Goal: Task Accomplishment & Management: Use online tool/utility

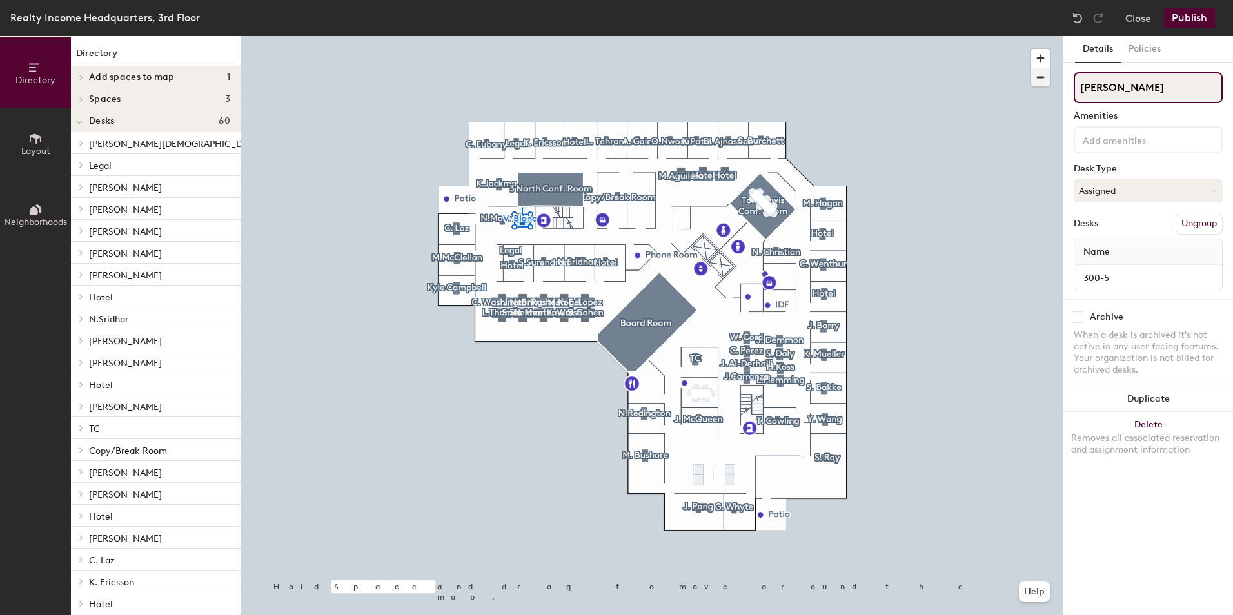
drag, startPoint x: 1132, startPoint y: 88, endPoint x: 1044, endPoint y: 79, distance: 88.9
click at [1044, 79] on div "Directory Layout Neighborhoods Directory Add spaces to map 1 T Spaces 3 3 North…" at bounding box center [616, 325] width 1233 height 579
type input "Hotel"
click at [1164, 194] on button "Assigned" at bounding box center [1148, 190] width 149 height 23
click at [1099, 273] on div "Hoteled" at bounding box center [1138, 269] width 129 height 19
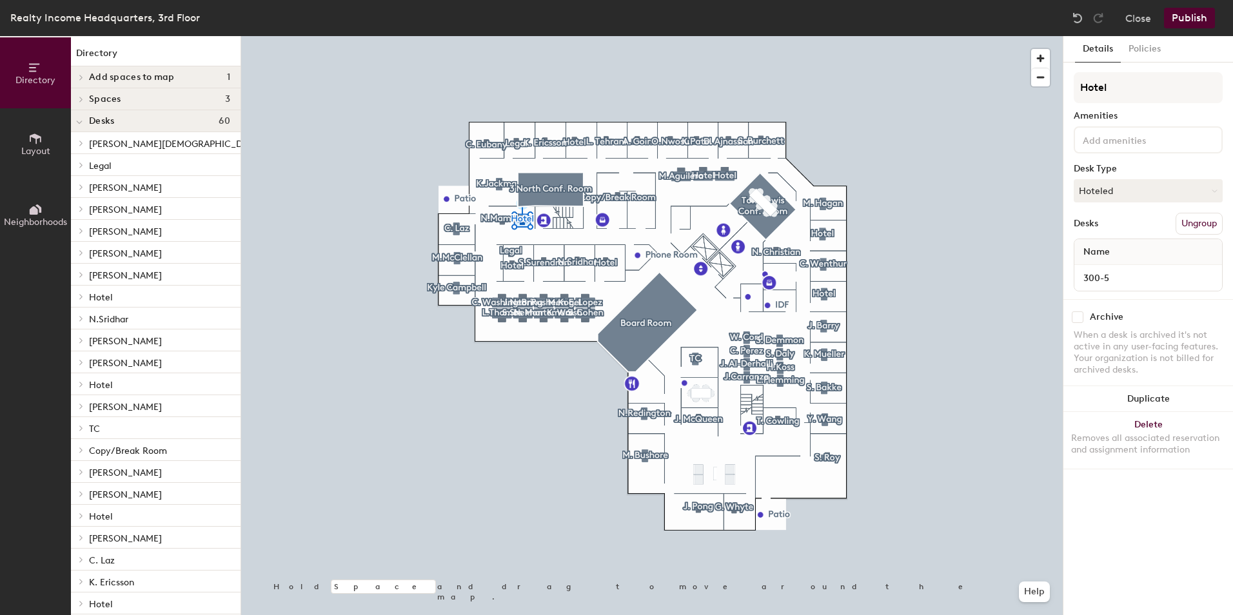
click at [1199, 19] on button "Publish" at bounding box center [1189, 18] width 51 height 21
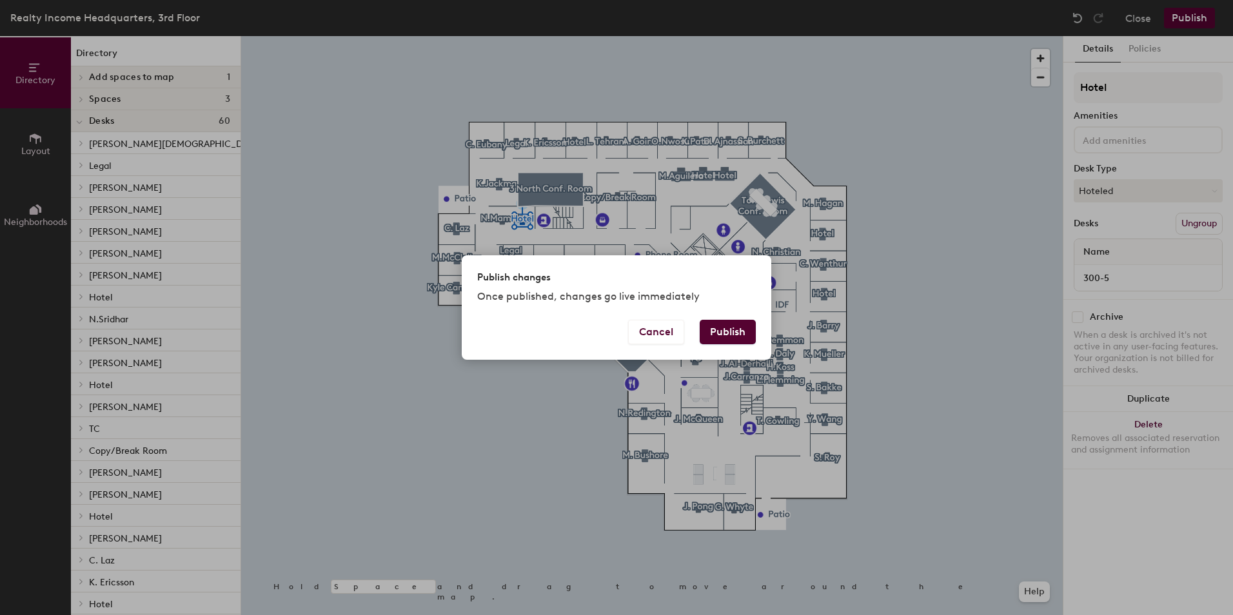
click at [723, 326] on button "Publish" at bounding box center [728, 332] width 56 height 25
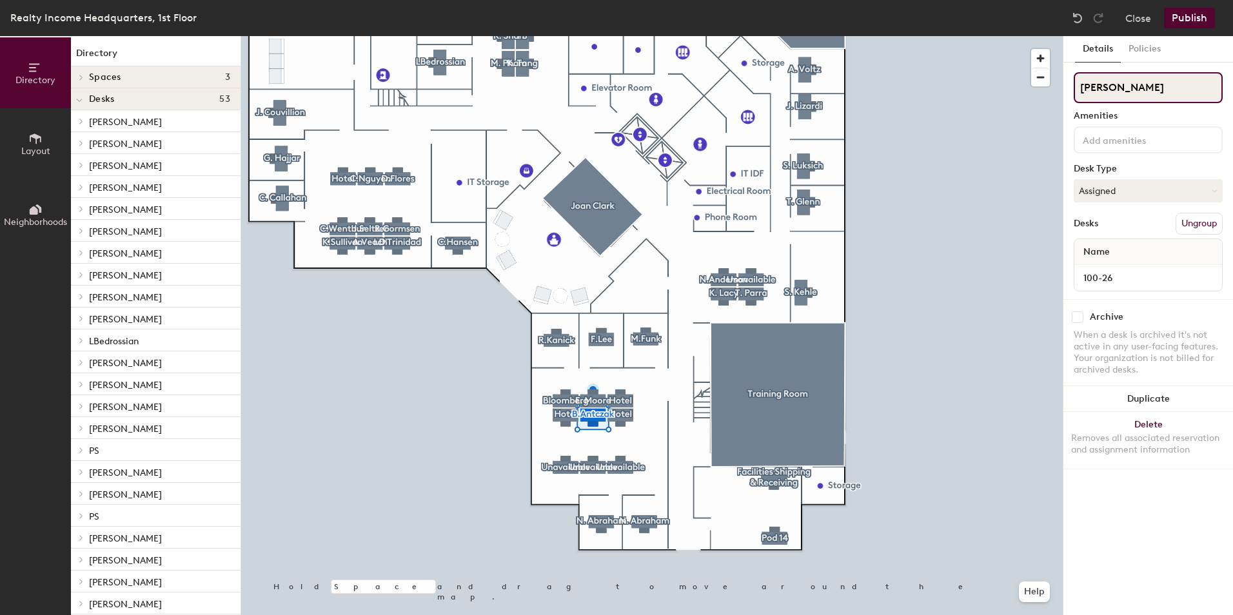
drag, startPoint x: 1146, startPoint y: 94, endPoint x: 1072, endPoint y: 90, distance: 73.7
click at [1072, 90] on div "Details Policies [PERSON_NAME] Amenities Desk Type Assigned Desks Ungroup Name …" at bounding box center [1148, 325] width 170 height 579
type input "Hotel"
click at [1144, 184] on button "Assigned" at bounding box center [1148, 190] width 149 height 23
click at [1101, 265] on div "Hoteled" at bounding box center [1138, 269] width 129 height 19
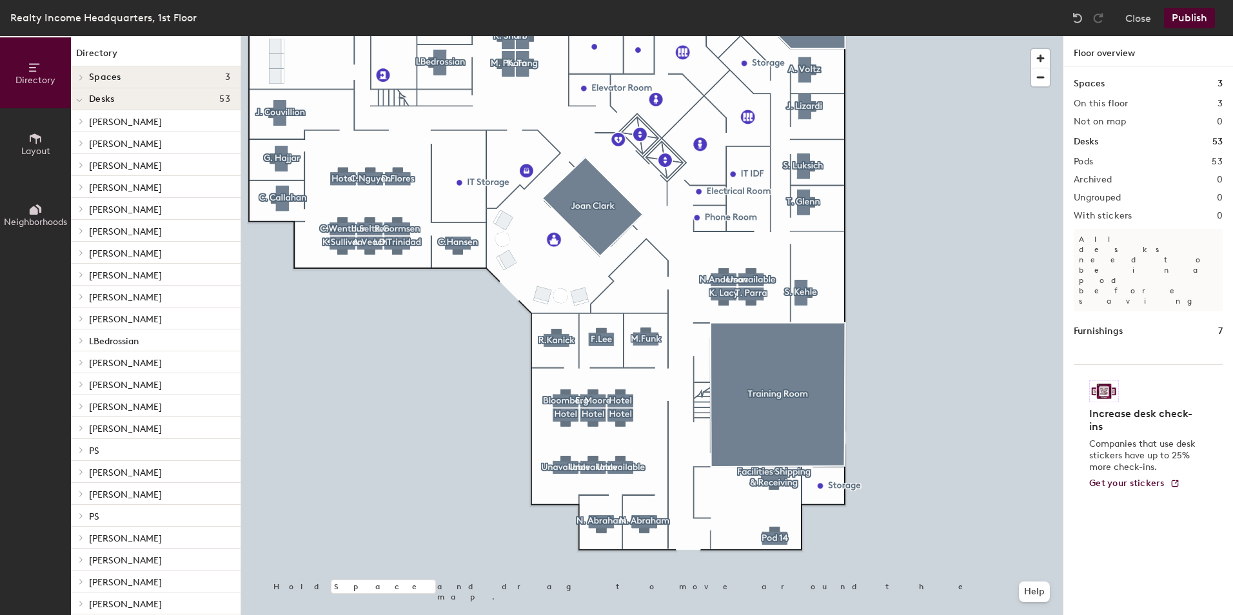
click at [1182, 22] on button "Publish" at bounding box center [1189, 18] width 51 height 21
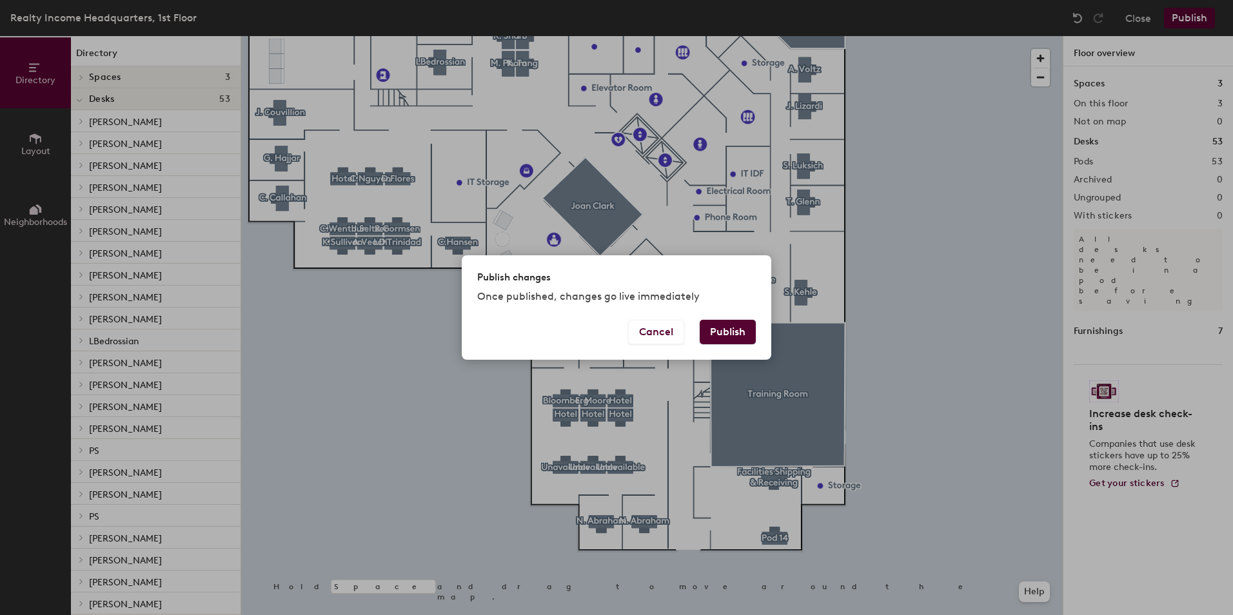
click at [737, 333] on button "Publish" at bounding box center [728, 332] width 56 height 25
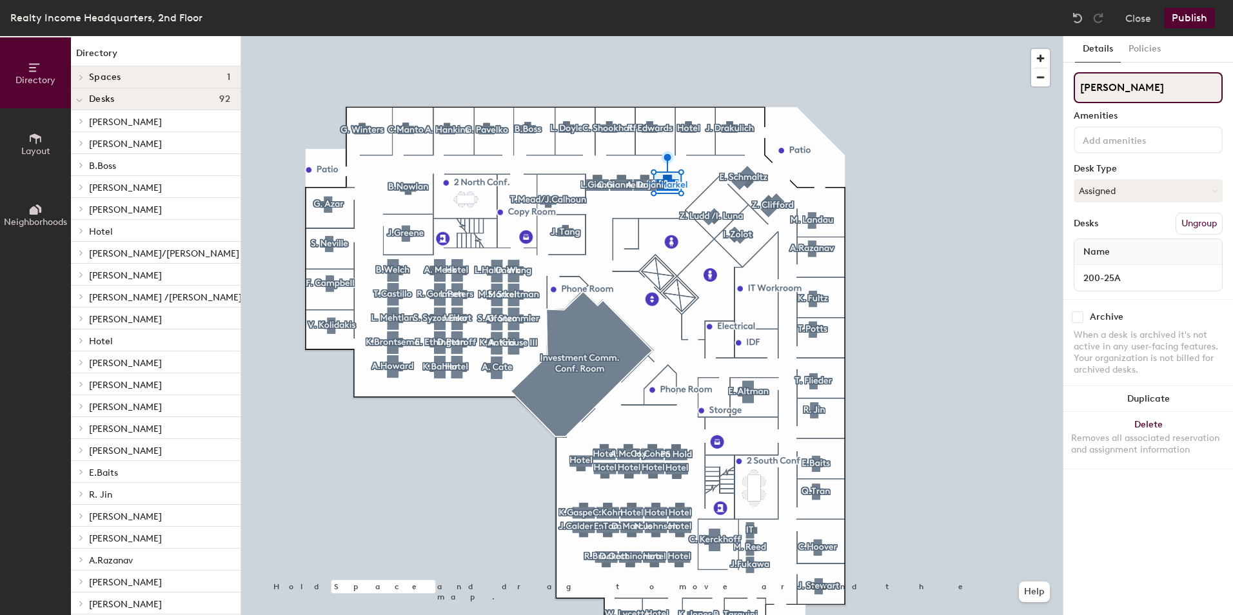
click at [1058, 82] on div "Directory Layout Neighborhoods Directory Spaces 1 Investment Comm. Conf. Room D…" at bounding box center [616, 325] width 1233 height 579
type input "Hotel"
click at [1117, 185] on button "Assigned" at bounding box center [1148, 190] width 149 height 23
click at [1100, 273] on div "Hoteled" at bounding box center [1138, 269] width 129 height 19
click at [1191, 18] on button "Publish" at bounding box center [1189, 18] width 51 height 21
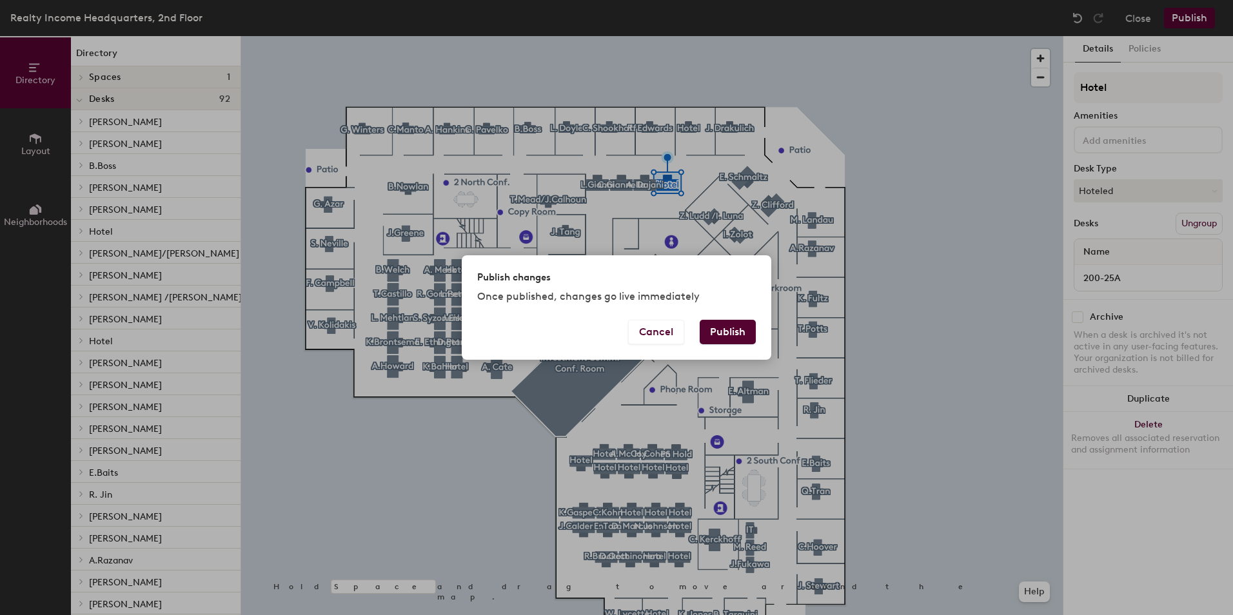
click at [742, 329] on button "Publish" at bounding box center [728, 332] width 56 height 25
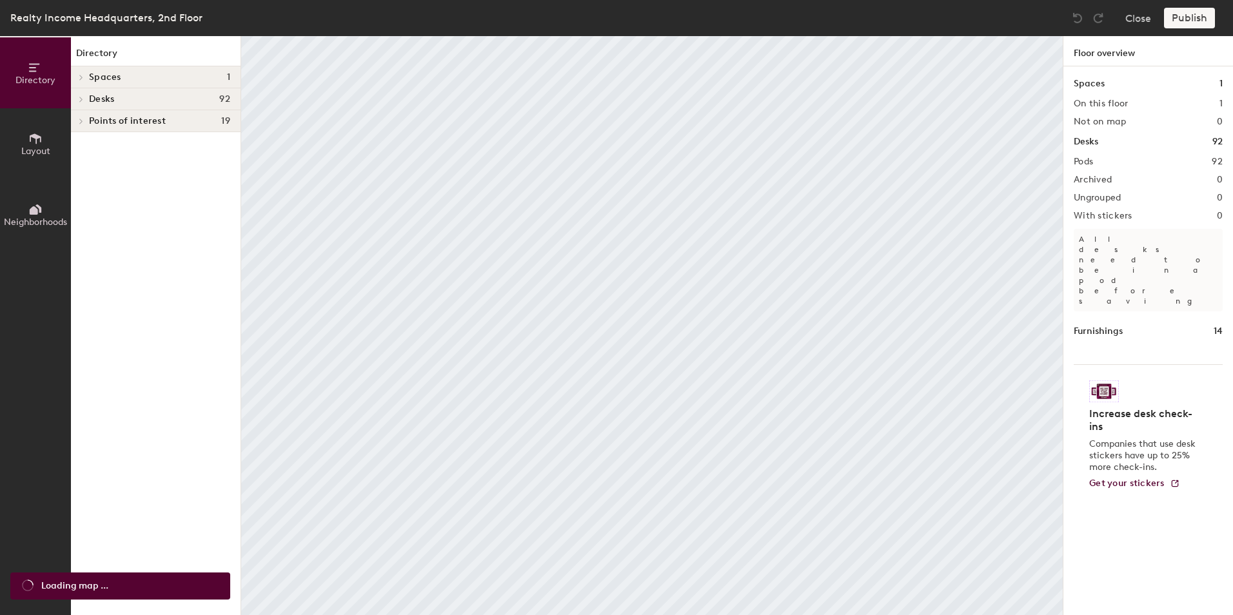
click at [30, 146] on span "Layout" at bounding box center [35, 151] width 29 height 11
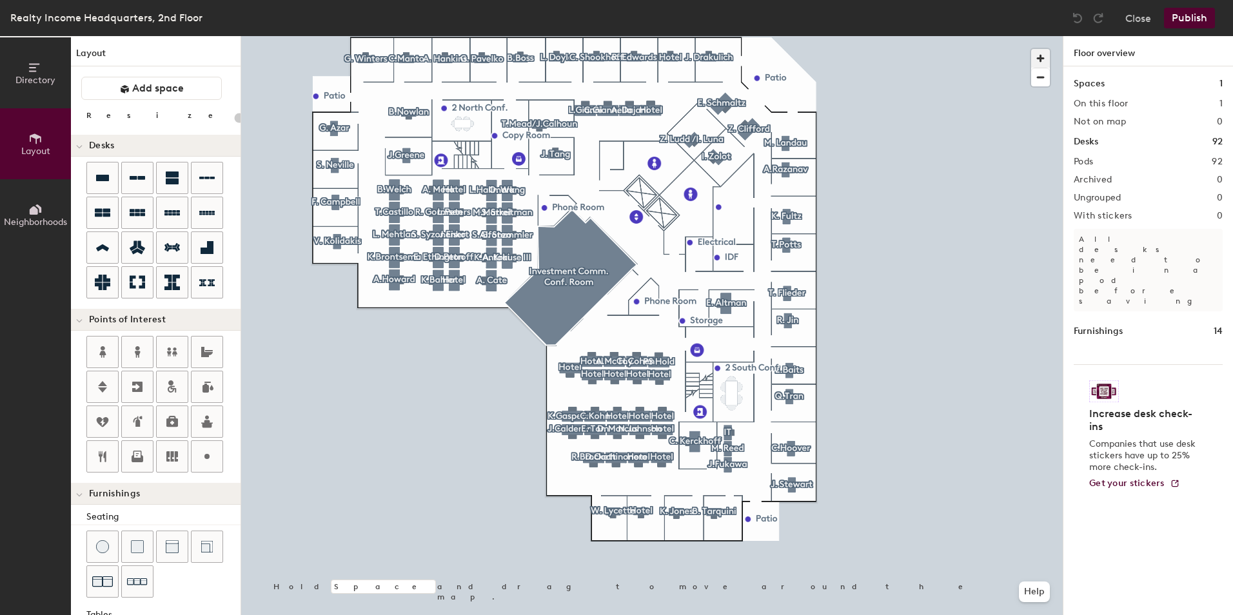
click at [1043, 52] on span "button" at bounding box center [1040, 58] width 19 height 19
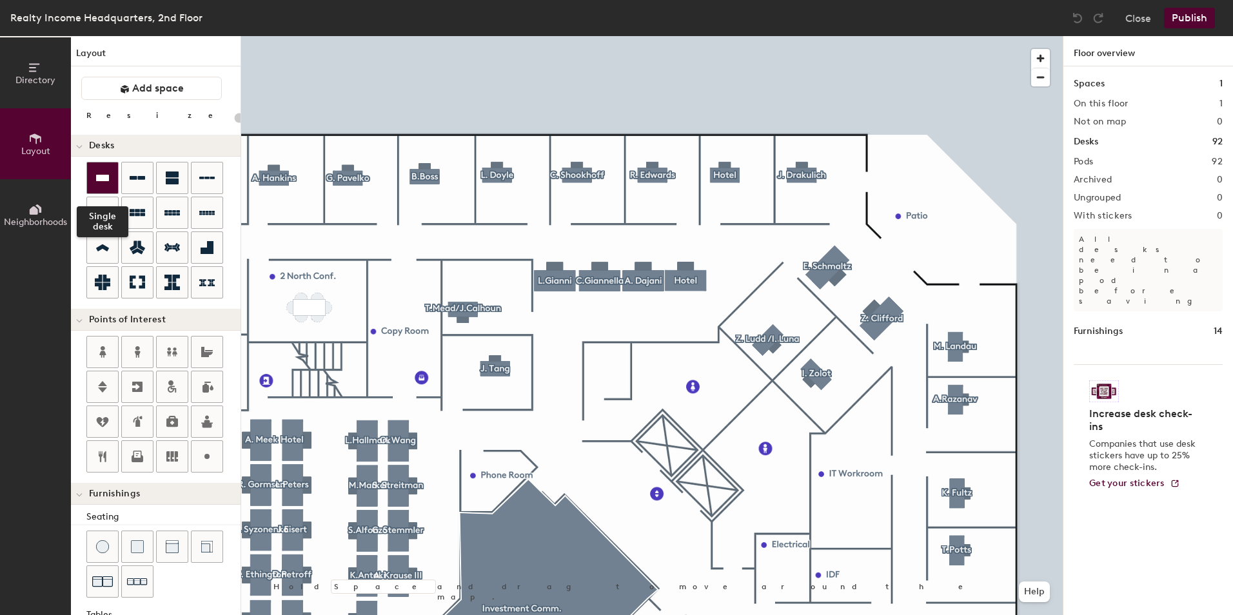
click at [97, 181] on icon at bounding box center [102, 178] width 13 height 6
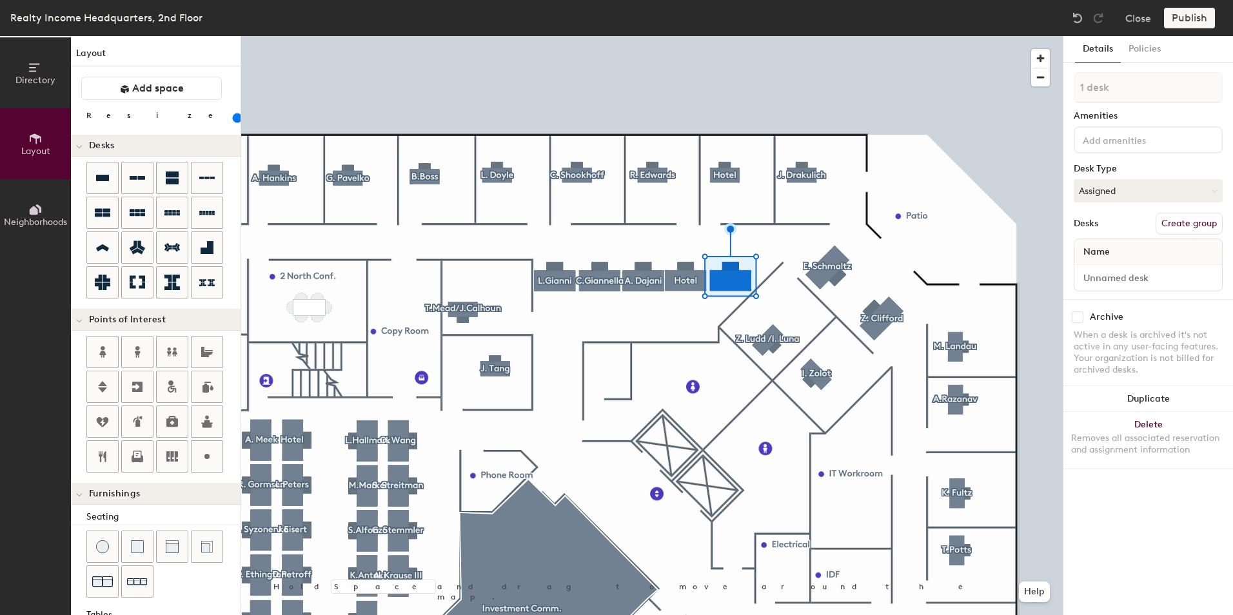
click at [1023, 36] on div at bounding box center [652, 36] width 822 height 0
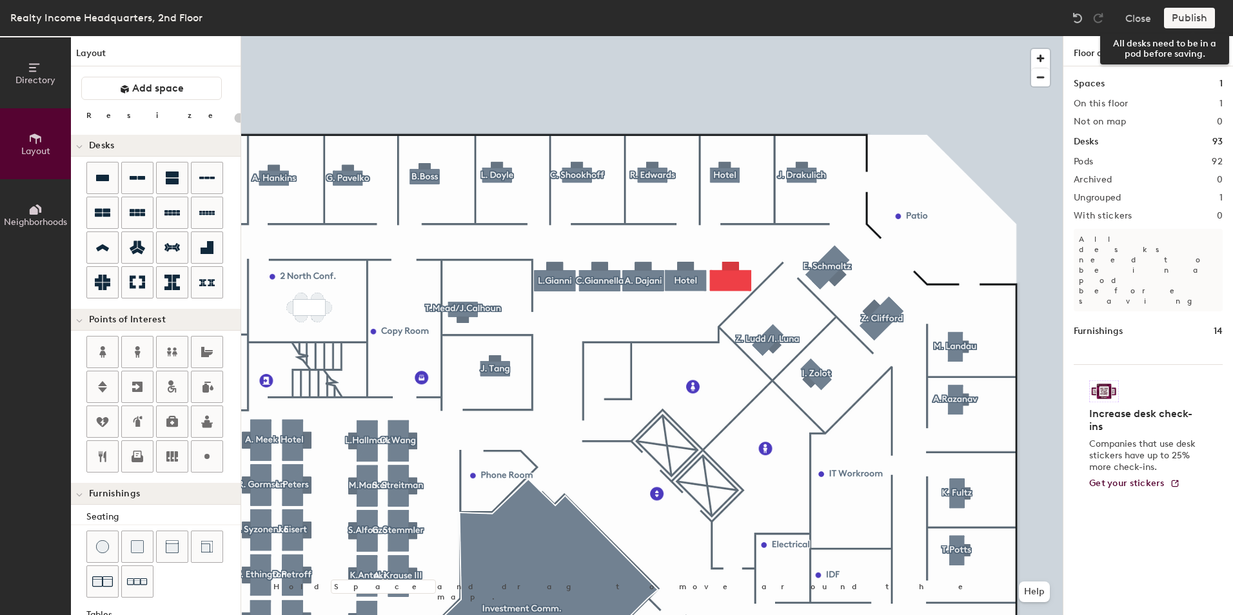
click at [1193, 22] on div "Publish" at bounding box center [1193, 18] width 59 height 21
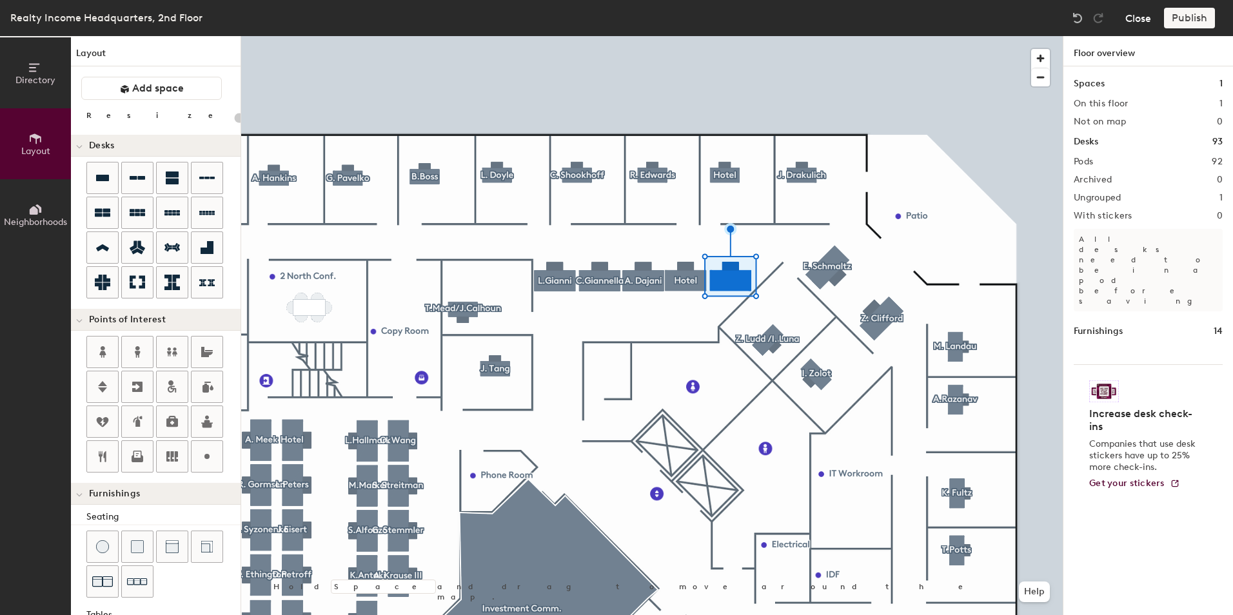
click at [1136, 13] on button "Close" at bounding box center [1138, 18] width 26 height 21
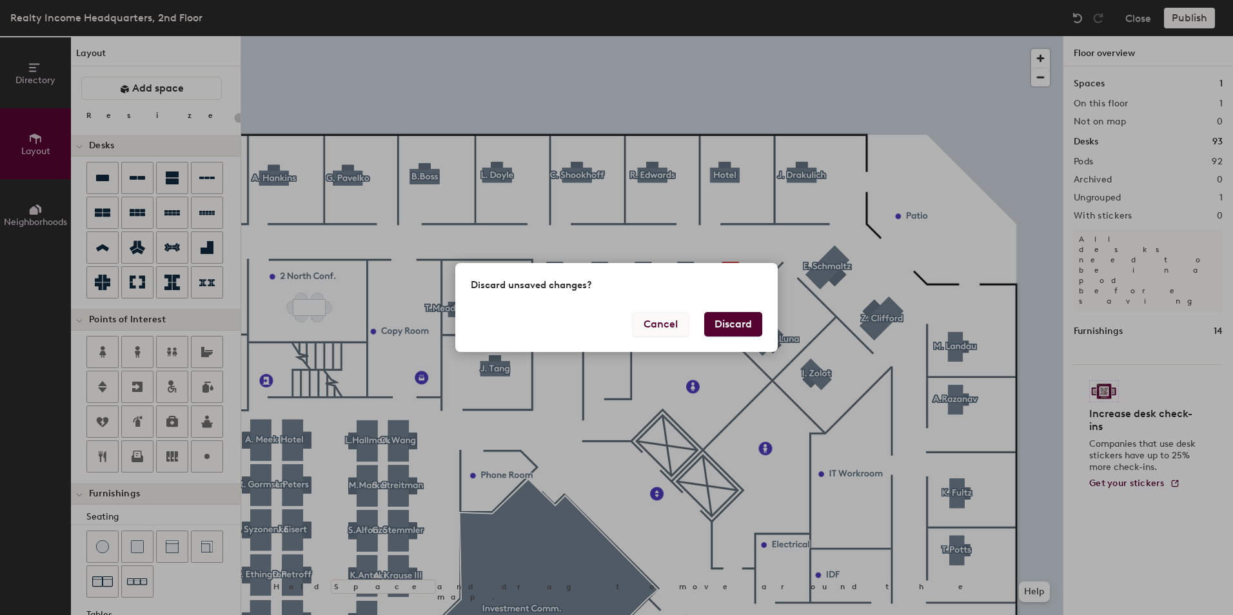
click at [664, 320] on button "Cancel" at bounding box center [661, 324] width 56 height 25
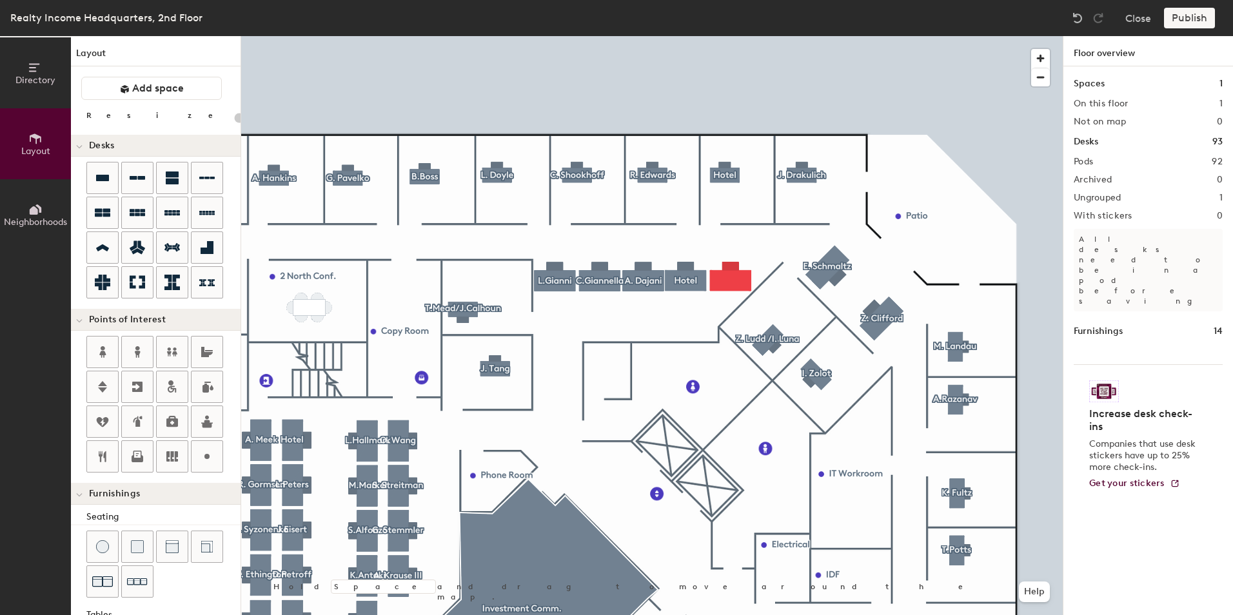
type input "140"
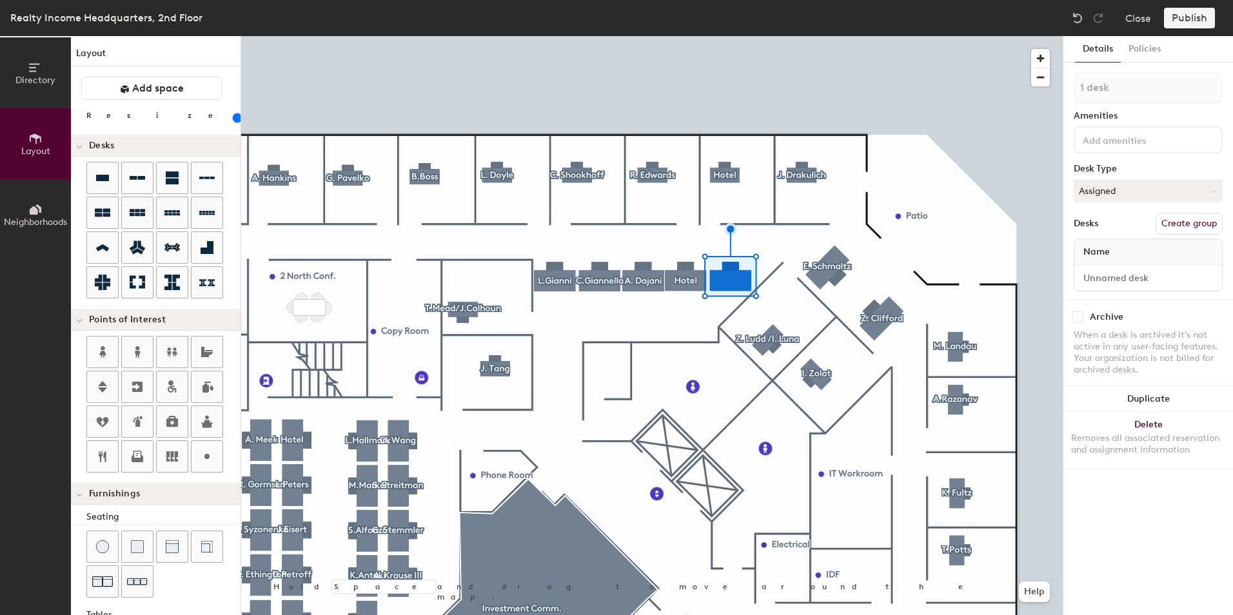
click at [1114, 253] on span "Name" at bounding box center [1096, 252] width 39 height 23
click at [1119, 274] on input at bounding box center [1148, 278] width 143 height 18
type input "200-25B"
click at [1193, 17] on div "Publish" at bounding box center [1193, 18] width 59 height 21
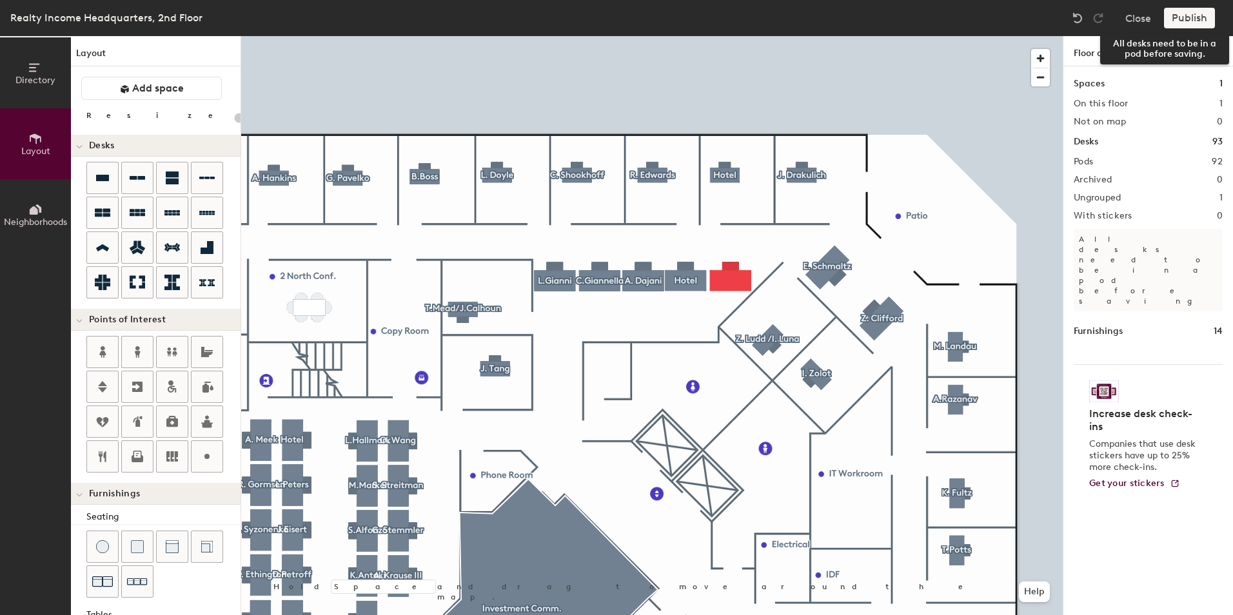
click at [1204, 10] on div "Publish" at bounding box center [1193, 18] width 59 height 21
click at [914, 36] on div at bounding box center [652, 36] width 822 height 0
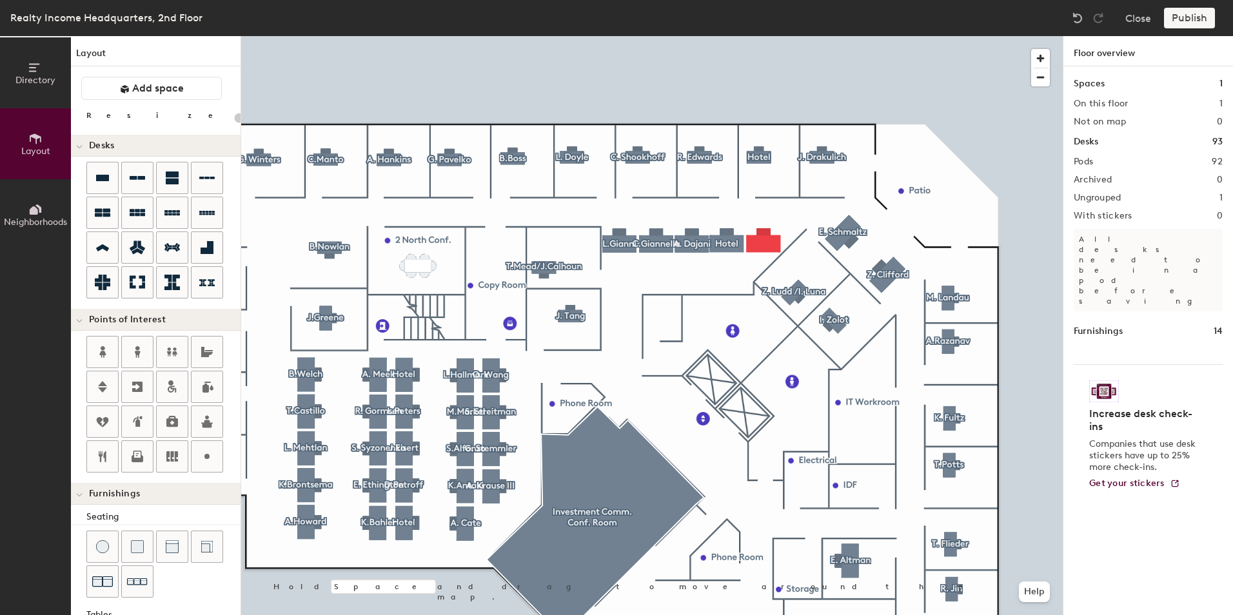
type input "140"
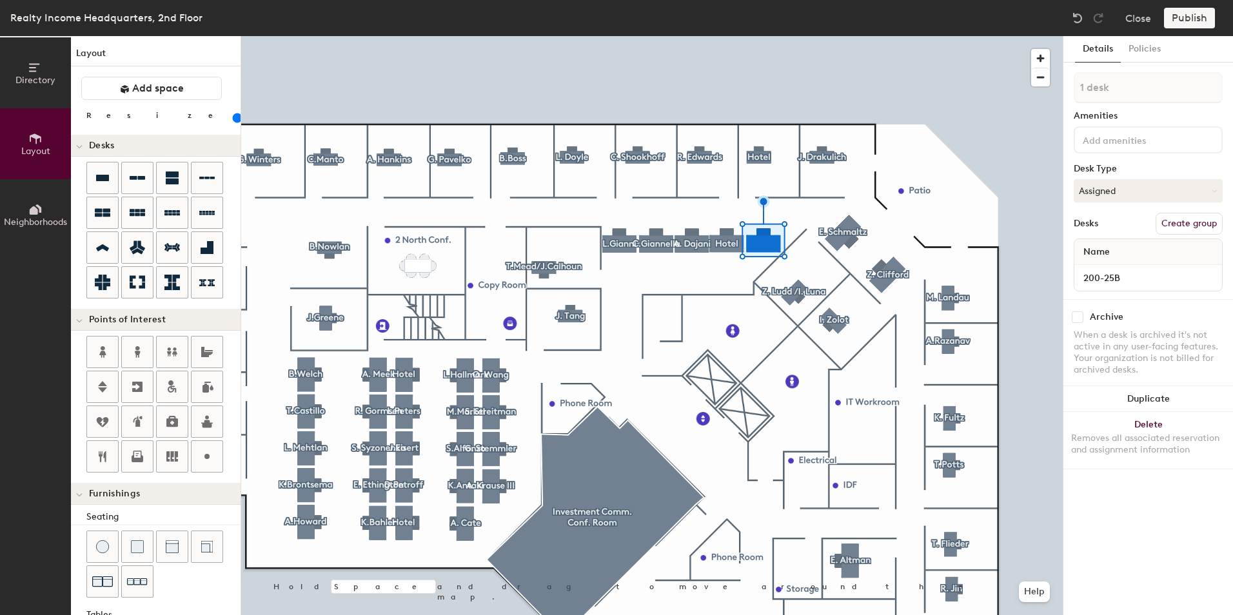
click at [1175, 224] on button "Create group" at bounding box center [1189, 224] width 67 height 22
drag, startPoint x: 1120, startPoint y: 88, endPoint x: 1078, endPoint y: 89, distance: 41.9
click at [1078, 89] on input "Pod 93" at bounding box center [1148, 87] width 149 height 31
type input "[PERSON_NAME]"
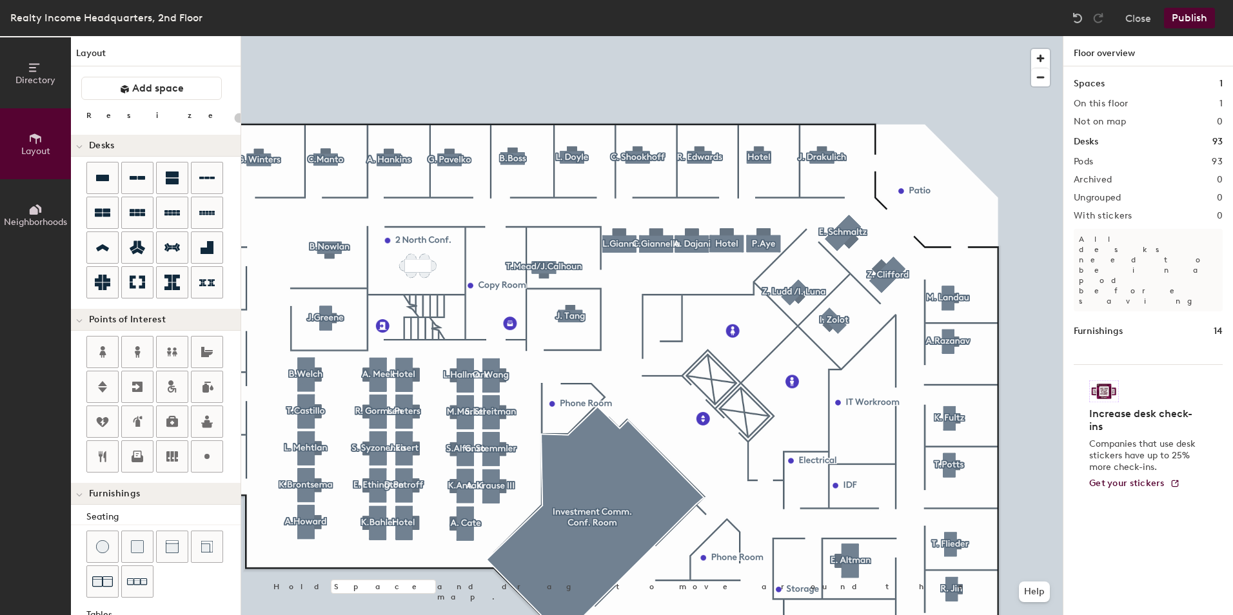
click at [1198, 13] on button "Publish" at bounding box center [1189, 18] width 51 height 21
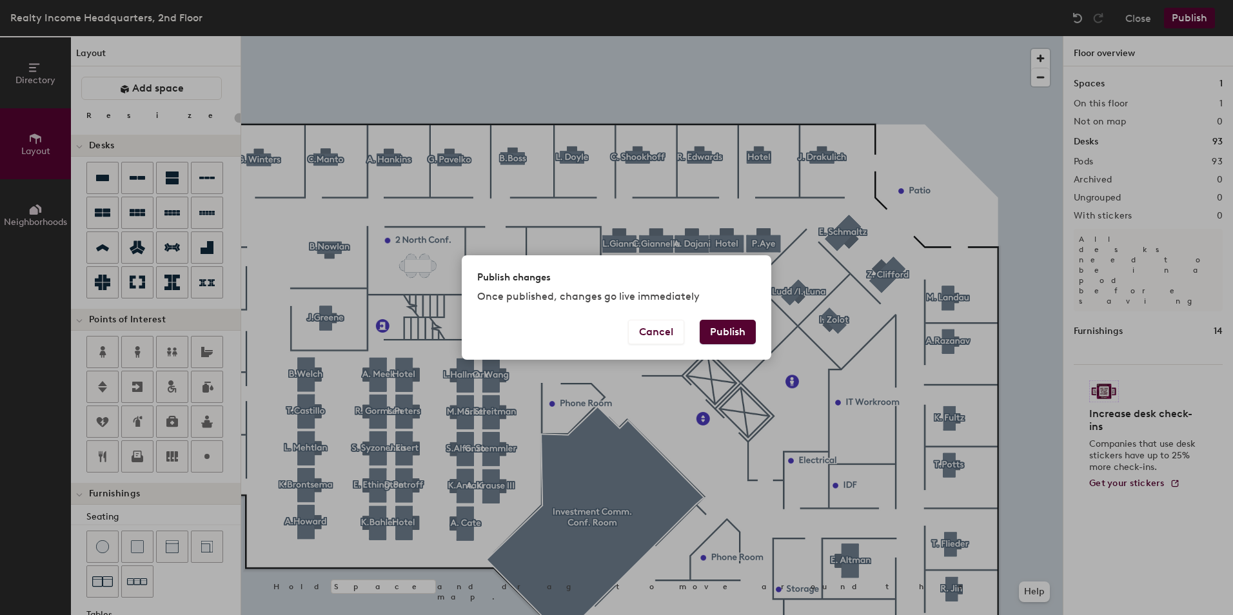
click at [727, 333] on button "Publish" at bounding box center [728, 332] width 56 height 25
type input "20"
